Goal: Navigation & Orientation: Find specific page/section

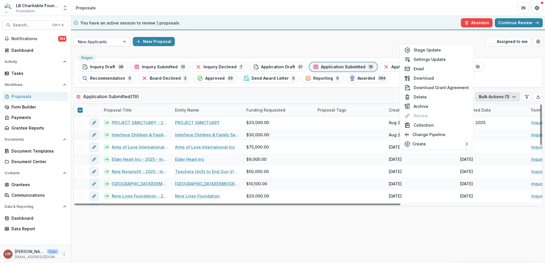
scroll to position [64, 0]
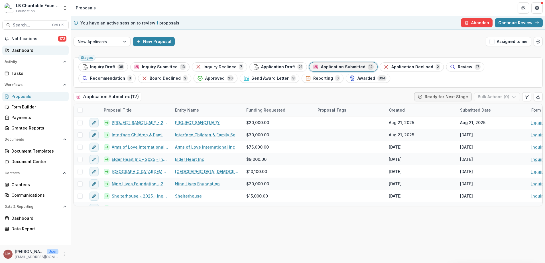
click at [27, 51] on div "Dashboard" at bounding box center [37, 50] width 53 height 6
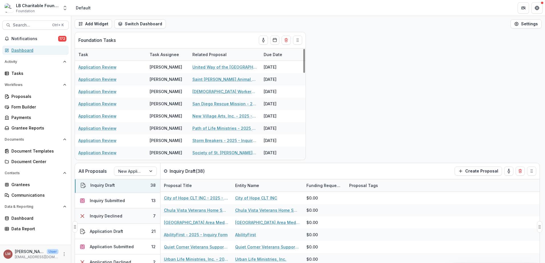
scroll to position [3, 0]
click at [121, 246] on div "Application Submitted" at bounding box center [112, 246] width 44 height 6
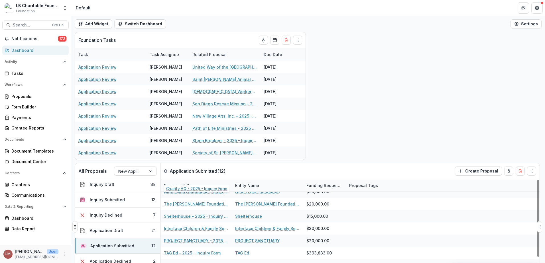
scroll to position [48, 0]
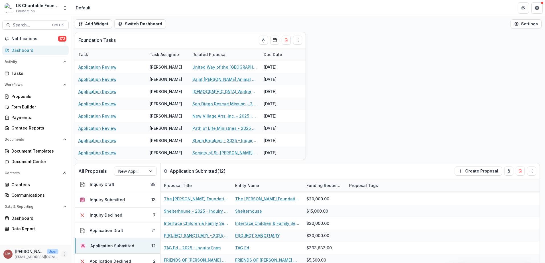
click at [66, 256] on icon "More" at bounding box center [64, 254] width 5 height 5
click at [86, 253] on button "Logout" at bounding box center [101, 251] width 61 height 9
